Goal: Information Seeking & Learning: Learn about a topic

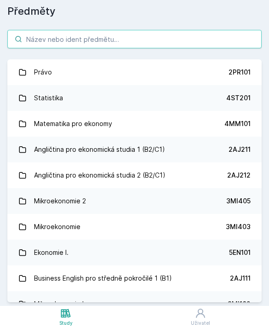
click at [49, 41] on input "search" at bounding box center [134, 39] width 254 height 18
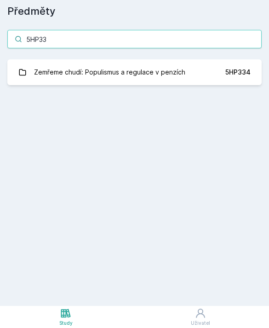
click at [112, 43] on input "5HP33" at bounding box center [134, 39] width 254 height 18
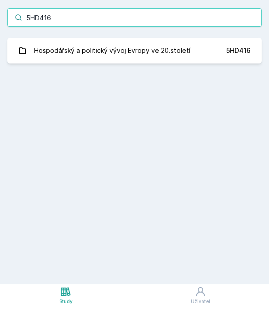
type input "5HD416"
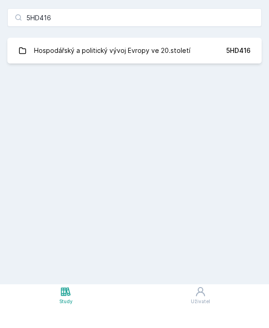
click at [175, 63] on div "Hospodářský a politický vývoj Evropy ve 20.století" at bounding box center [112, 72] width 156 height 18
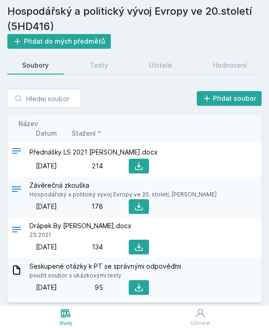
click at [94, 61] on div "Testy" at bounding box center [99, 65] width 18 height 9
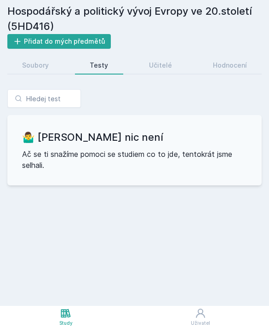
click at [153, 61] on div "Učitelé" at bounding box center [160, 65] width 23 height 9
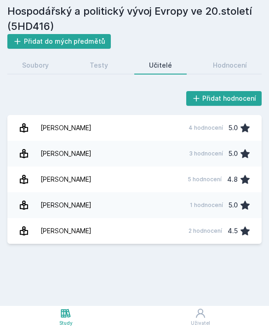
click at [156, 115] on link "[PERSON_NAME] 4 hodnocení 5.0" at bounding box center [134, 128] width 254 height 26
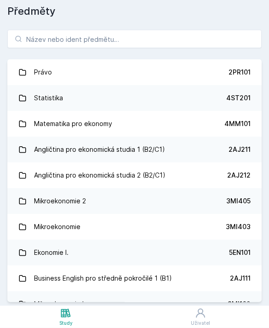
scroll to position [22, 0]
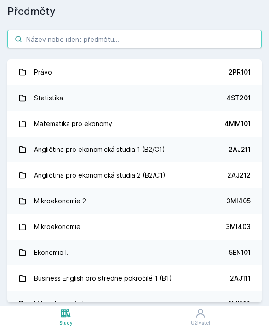
click at [109, 30] on input "search" at bounding box center [134, 39] width 254 height 18
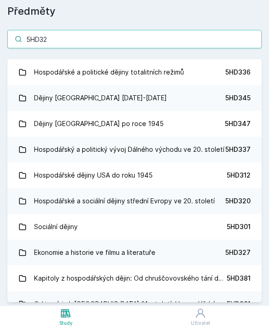
type input "5HD321"
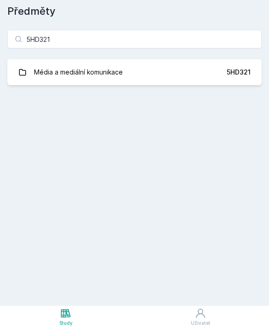
click at [159, 59] on link "Média a mediální komunikace 5HD321" at bounding box center [134, 72] width 254 height 26
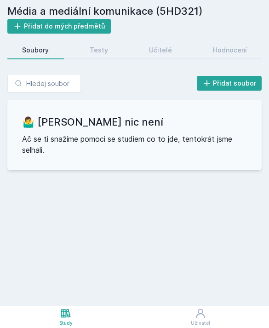
click at [90, 41] on link "Testy" at bounding box center [99, 50] width 48 height 18
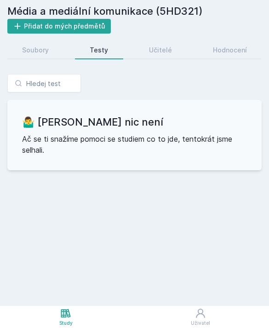
click at [162, 46] on div "Učitelé" at bounding box center [160, 50] width 23 height 9
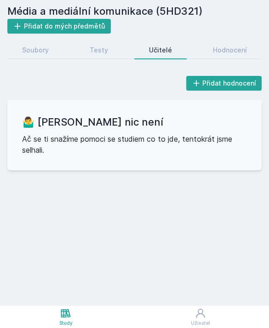
click at [221, 46] on div "Hodnocení" at bounding box center [230, 50] width 34 height 9
